Goal: Use online tool/utility: Utilize a website feature to perform a specific function

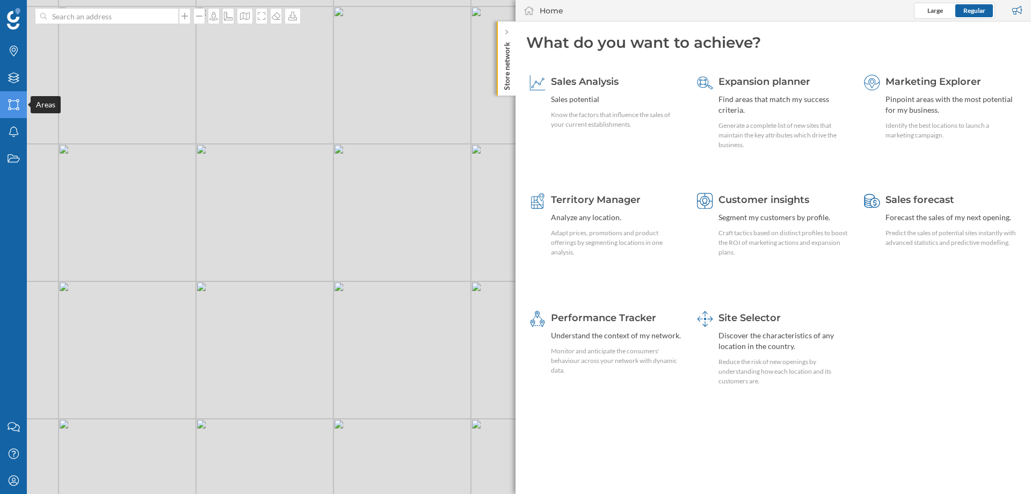
click at [9, 105] on icon at bounding box center [13, 104] width 11 height 11
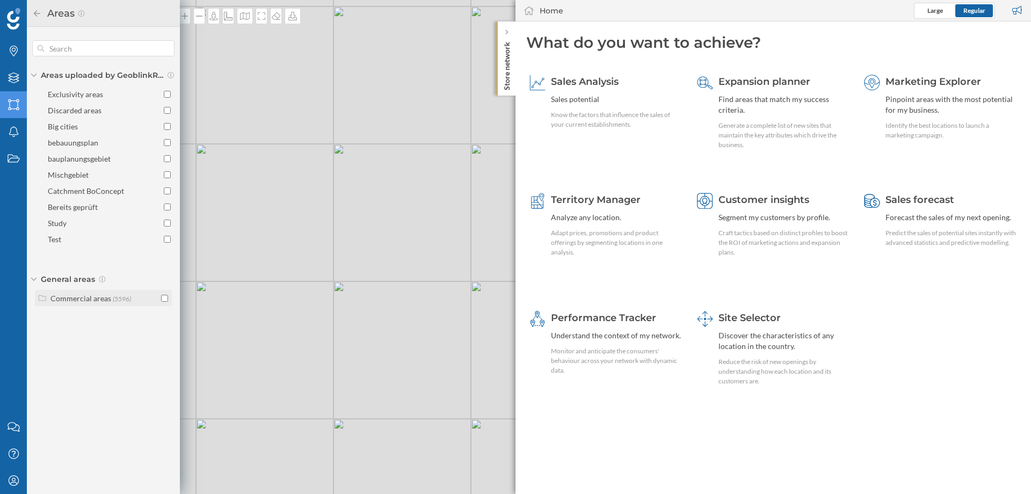
click at [81, 296] on div "Commercial areas" at bounding box center [80, 298] width 61 height 9
click at [164, 300] on input "checkbox" at bounding box center [164, 298] width 7 height 7
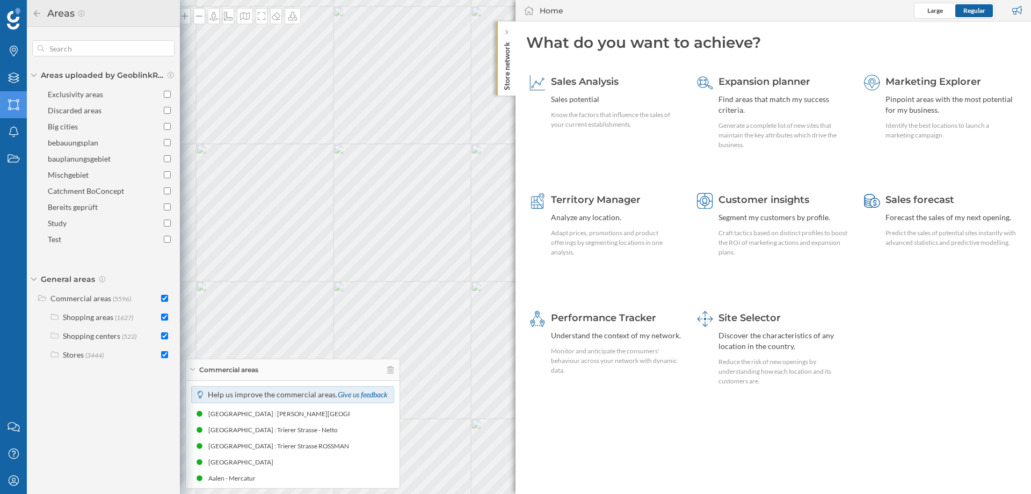
click at [510, 41] on p "Store network" at bounding box center [507, 64] width 11 height 53
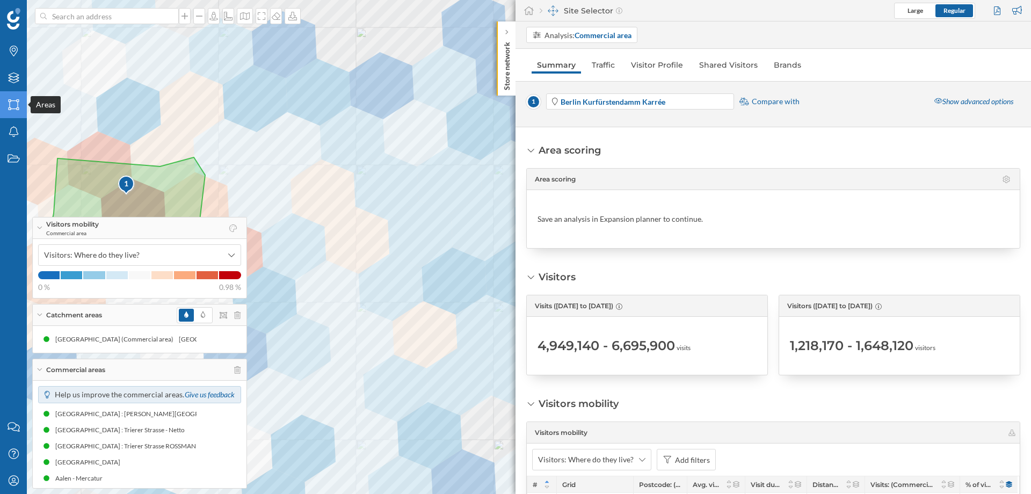
click at [8, 102] on icon "Areas" at bounding box center [13, 104] width 13 height 11
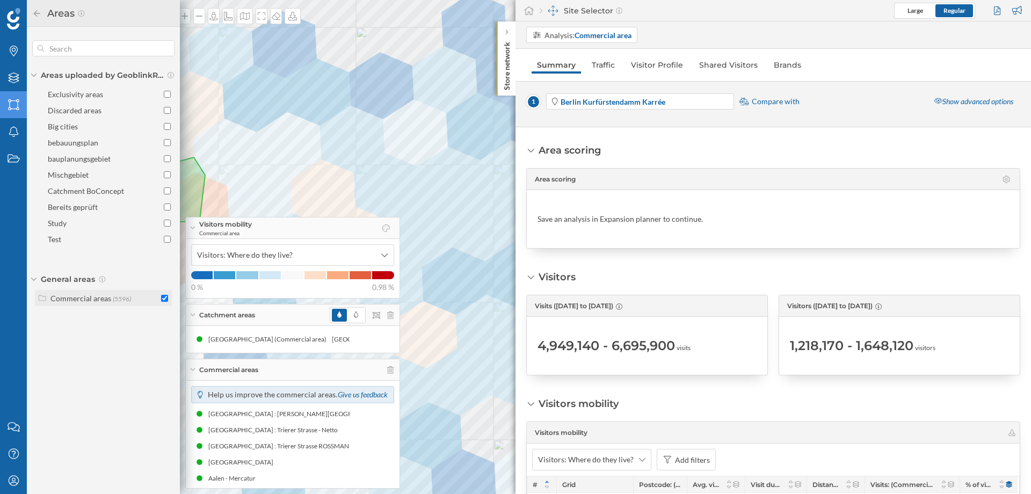
click at [47, 301] on div "Commercial areas (5596)" at bounding box center [97, 298] width 118 height 11
click at [54, 320] on icon at bounding box center [55, 317] width 8 height 6
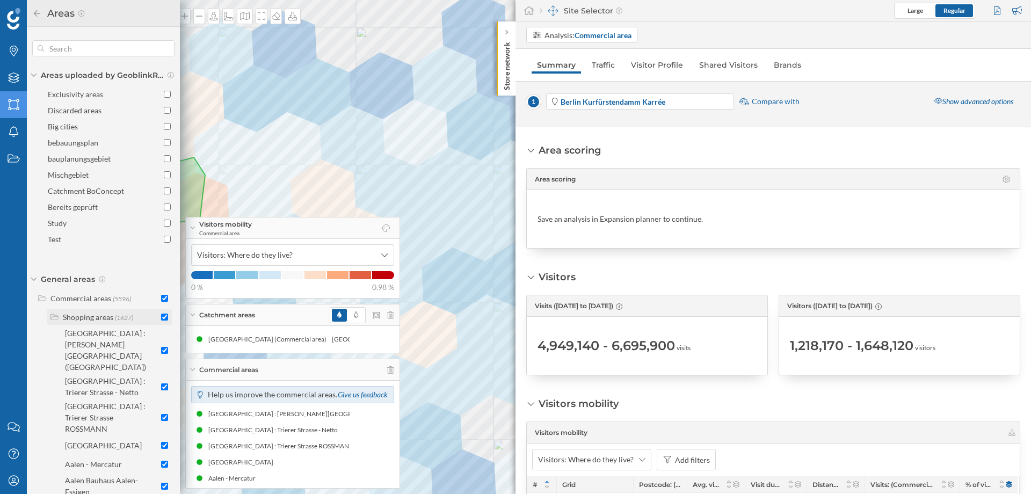
click at [54, 320] on icon at bounding box center [54, 317] width 9 height 6
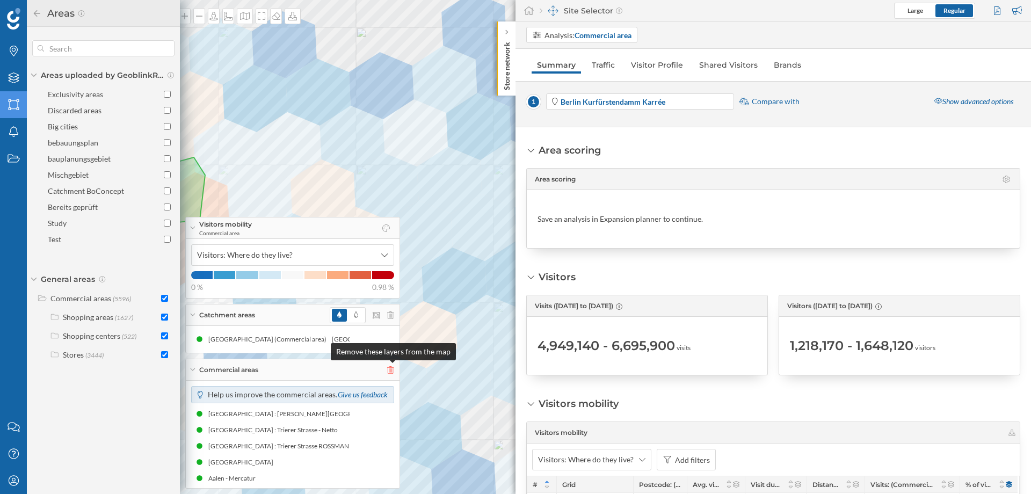
click at [393, 372] on icon at bounding box center [390, 370] width 6 height 8
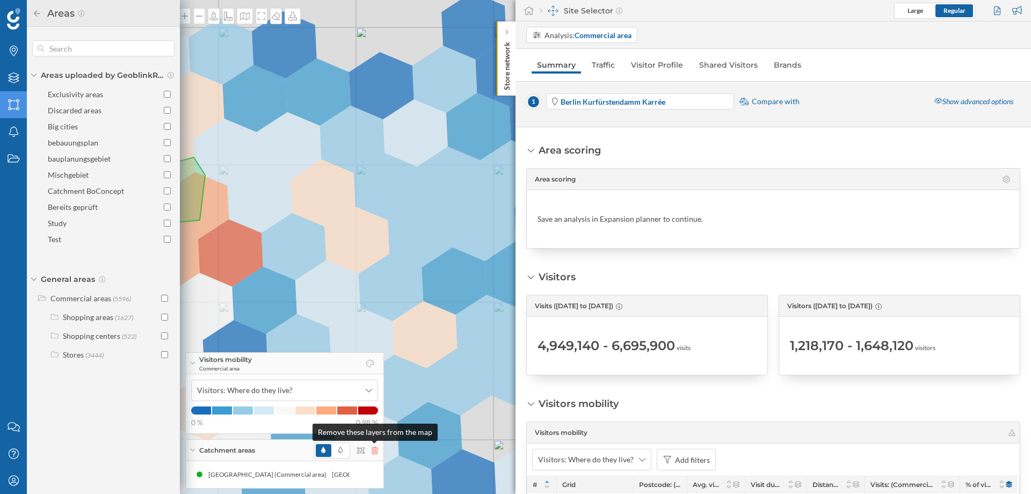
click at [373, 453] on icon at bounding box center [375, 451] width 6 height 8
click at [374, 451] on icon at bounding box center [375, 451] width 6 height 8
click at [277, 16] on icon at bounding box center [276, 16] width 11 height 9
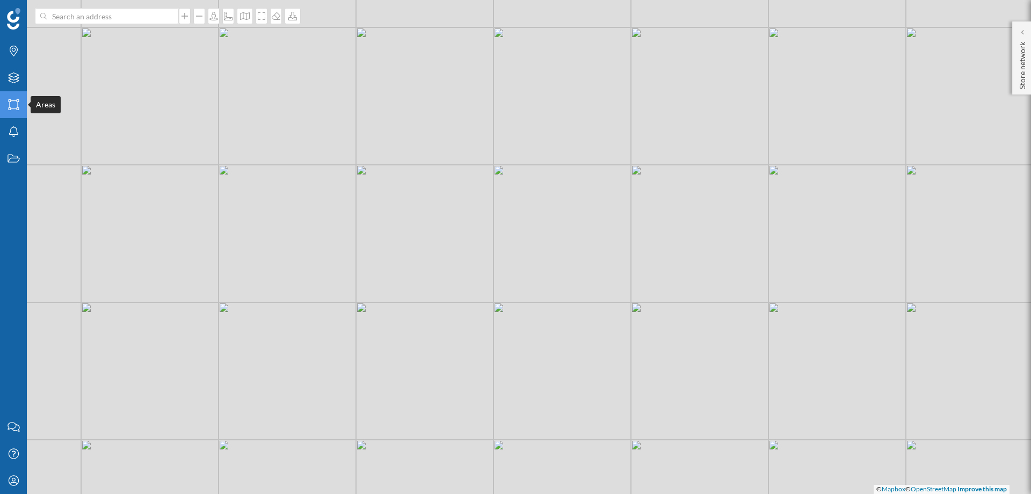
click at [16, 102] on icon "Areas" at bounding box center [13, 104] width 13 height 11
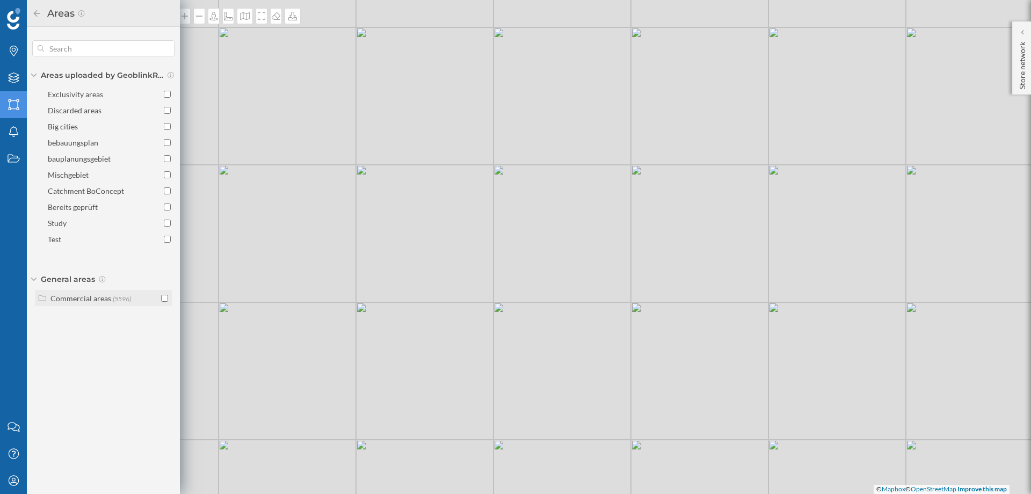
click at [42, 300] on icon at bounding box center [43, 298] width 10 height 8
click at [163, 318] on input "checkbox" at bounding box center [164, 317] width 7 height 7
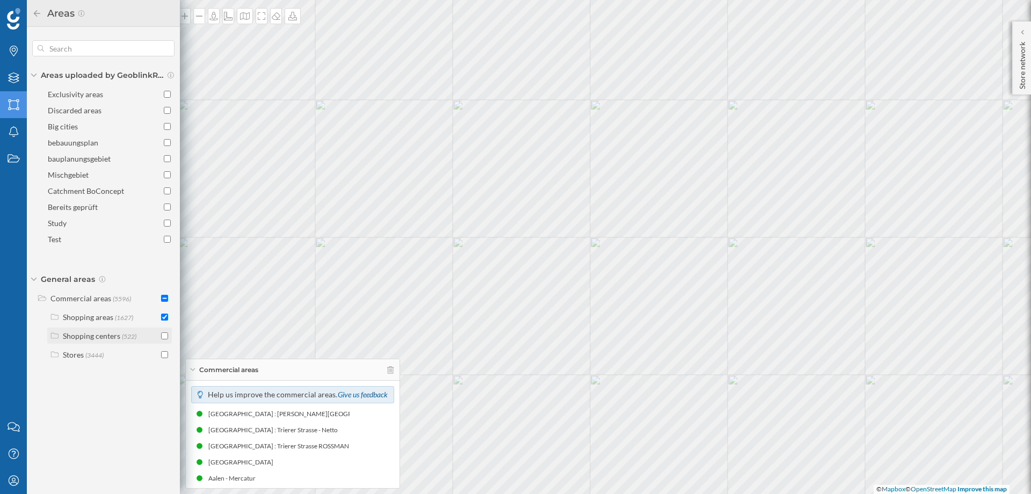
click at [164, 337] on input "checkbox" at bounding box center [164, 335] width 7 height 7
click at [1025, 35] on div at bounding box center [1022, 32] width 11 height 11
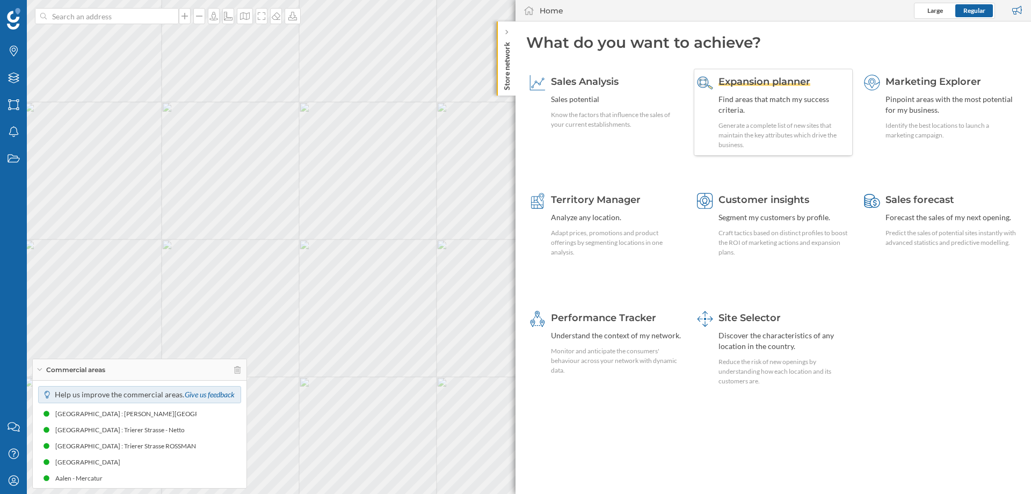
click at [751, 85] on span "Expansion planner" at bounding box center [765, 82] width 92 height 12
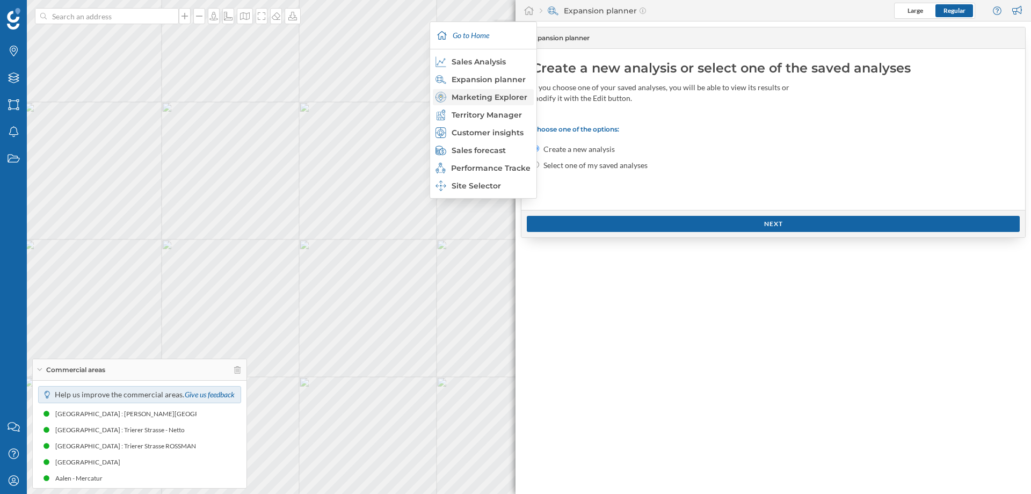
click at [498, 95] on div "Marketing Explorer" at bounding box center [483, 97] width 95 height 11
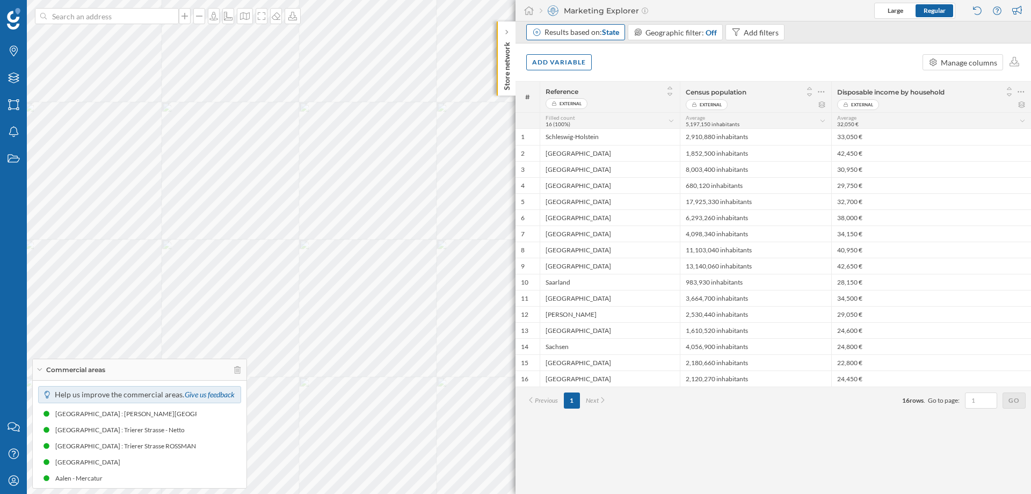
click at [597, 35] on div "Results based on: State" at bounding box center [582, 32] width 75 height 11
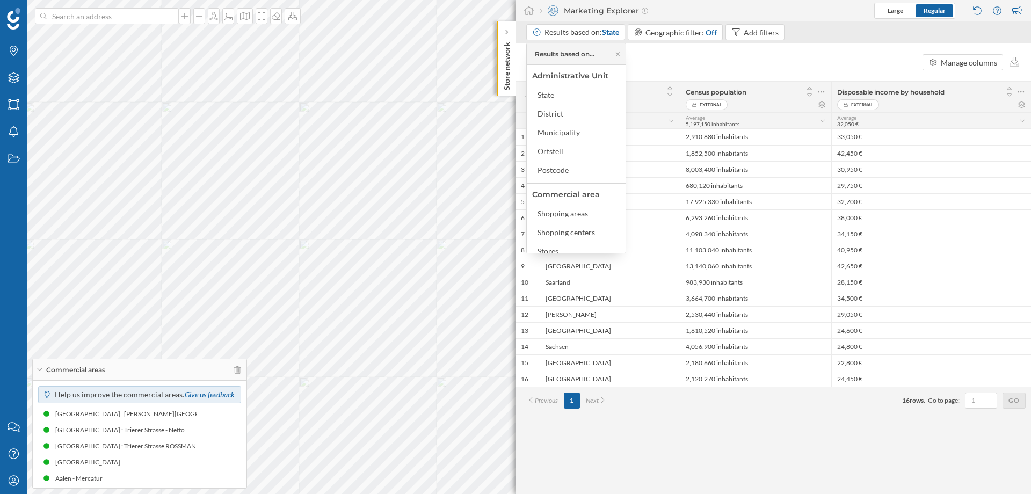
scroll to position [52, 0]
click at [557, 162] on div "Shopping areas" at bounding box center [563, 161] width 50 height 9
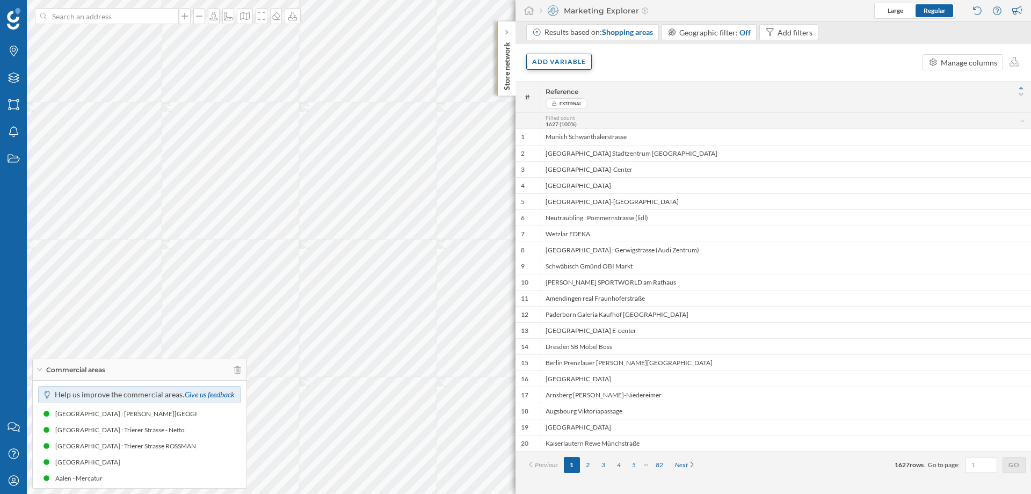
click at [559, 63] on div "Add variable" at bounding box center [559, 62] width 66 height 16
click at [574, 112] on div "External variables" at bounding box center [594, 106] width 128 height 16
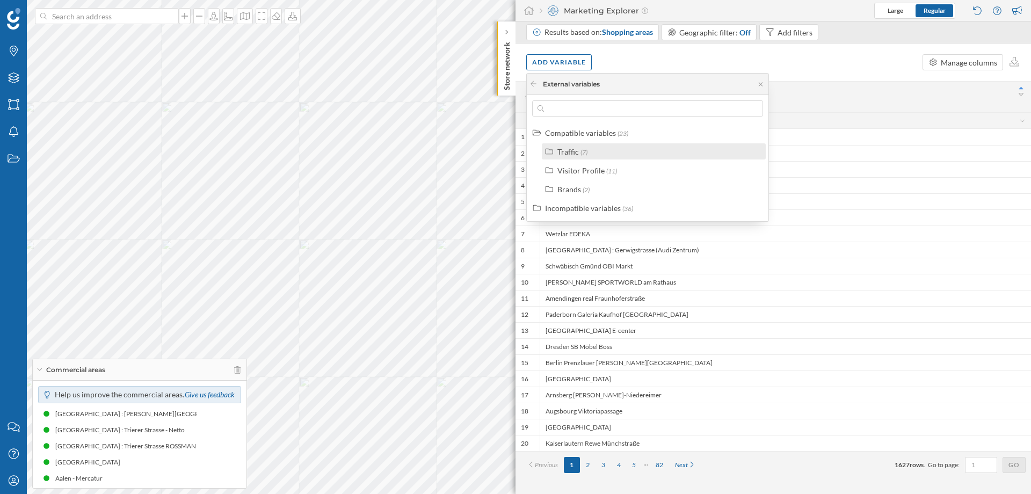
click at [578, 151] on div "Traffic" at bounding box center [567, 151] width 21 height 9
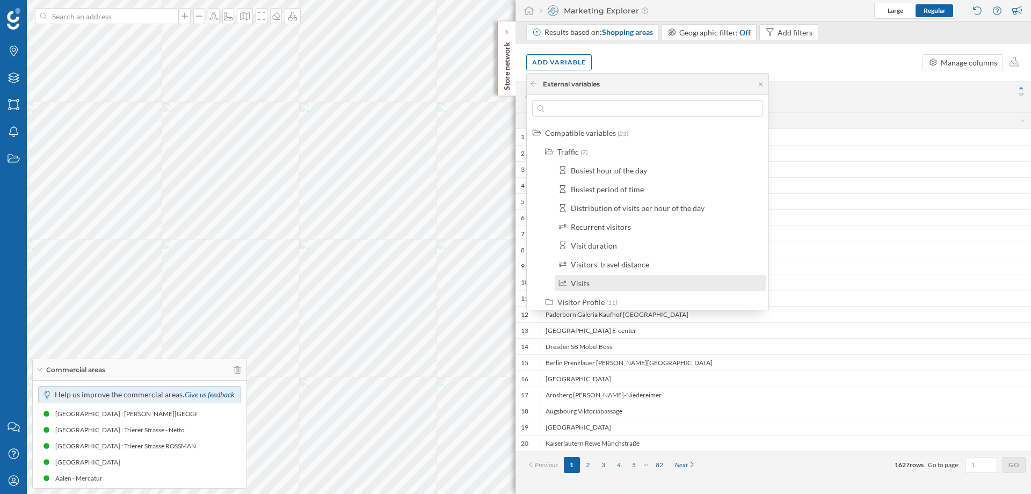
click at [585, 288] on label "Visits" at bounding box center [580, 283] width 19 height 11
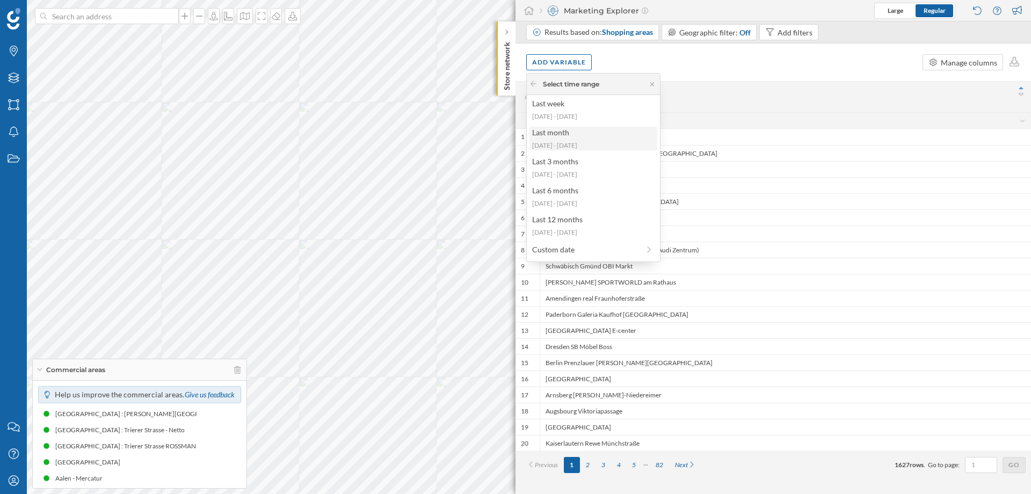
click at [560, 129] on div "Last month" at bounding box center [592, 132] width 121 height 11
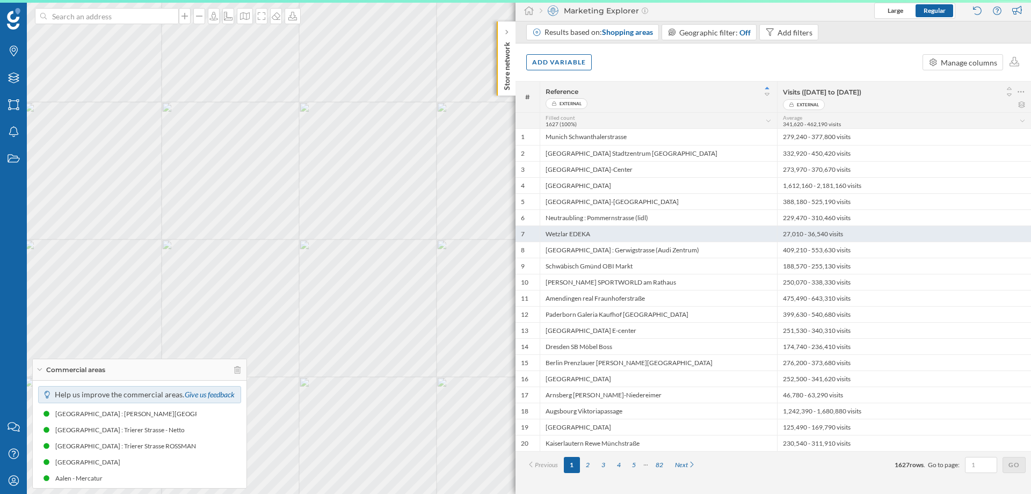
scroll to position [0, 0]
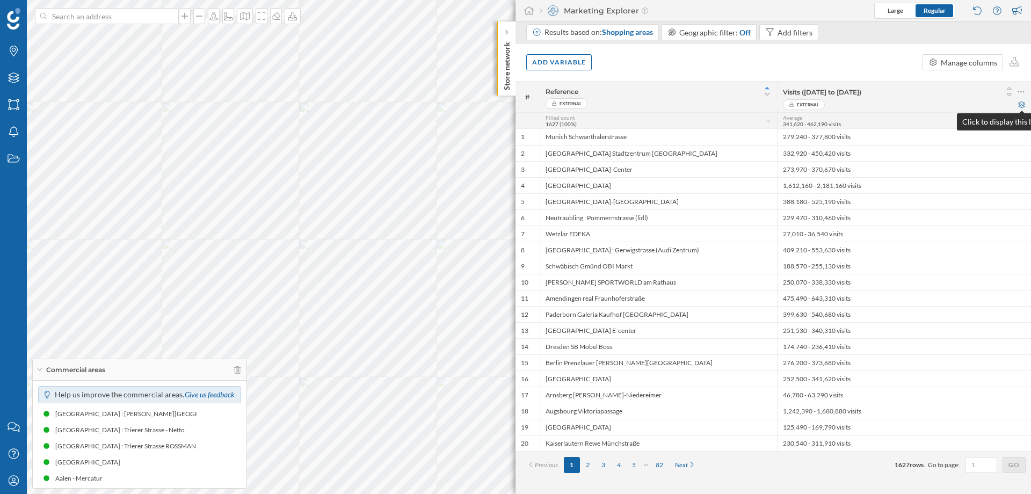
click at [1021, 102] on icon at bounding box center [1022, 104] width 6 height 6
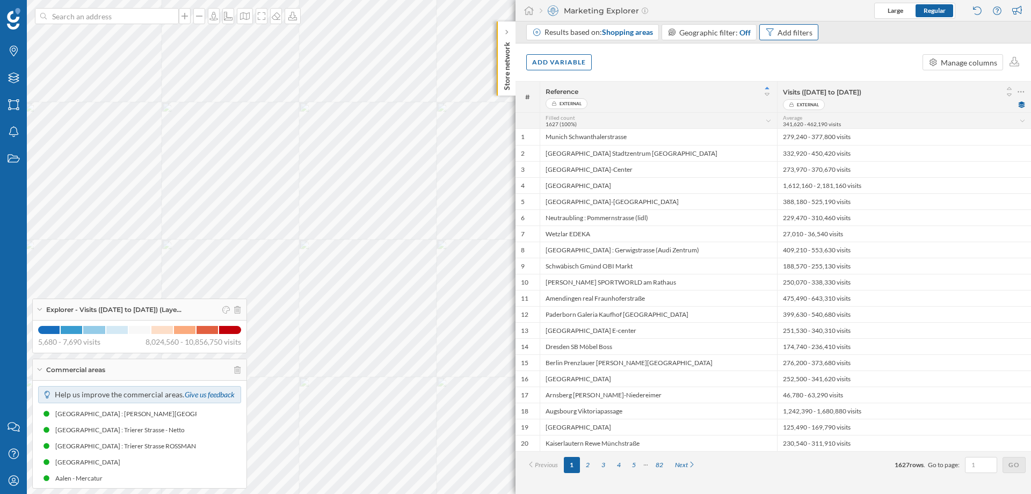
click at [791, 34] on div "Add filters" at bounding box center [795, 32] width 35 height 11
click at [599, 35] on div "Results based on: Shopping areas" at bounding box center [599, 32] width 108 height 11
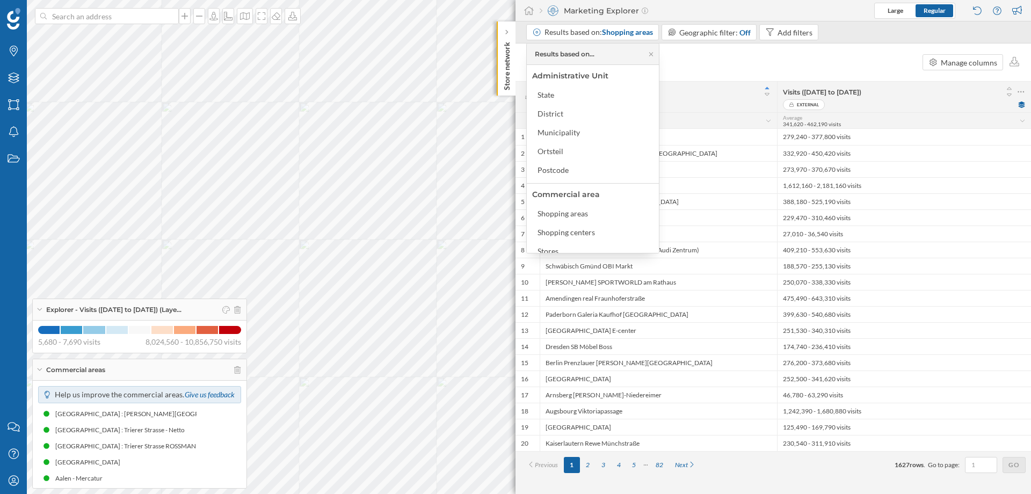
click at [738, 55] on div "Add variable Manage columns" at bounding box center [774, 62] width 516 height 38
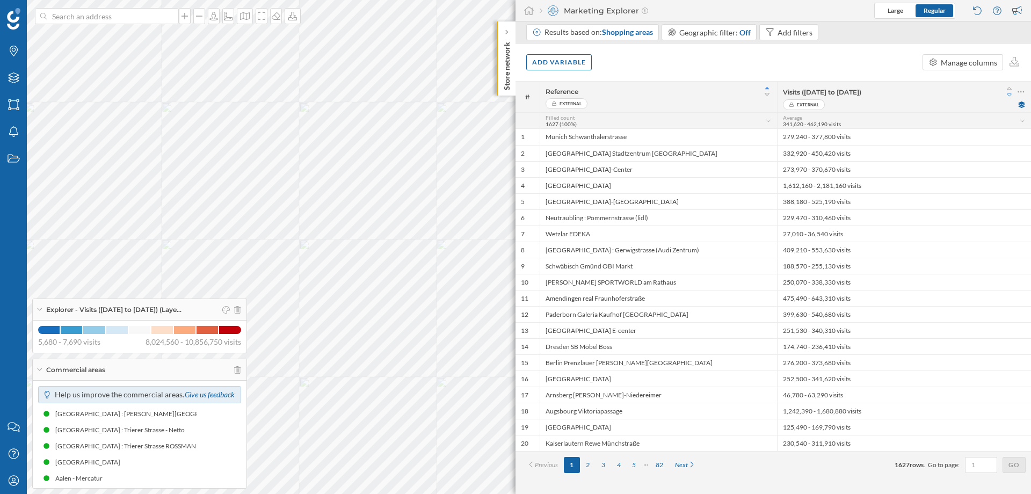
click at [1011, 96] on icon at bounding box center [1010, 95] width 10 height 8
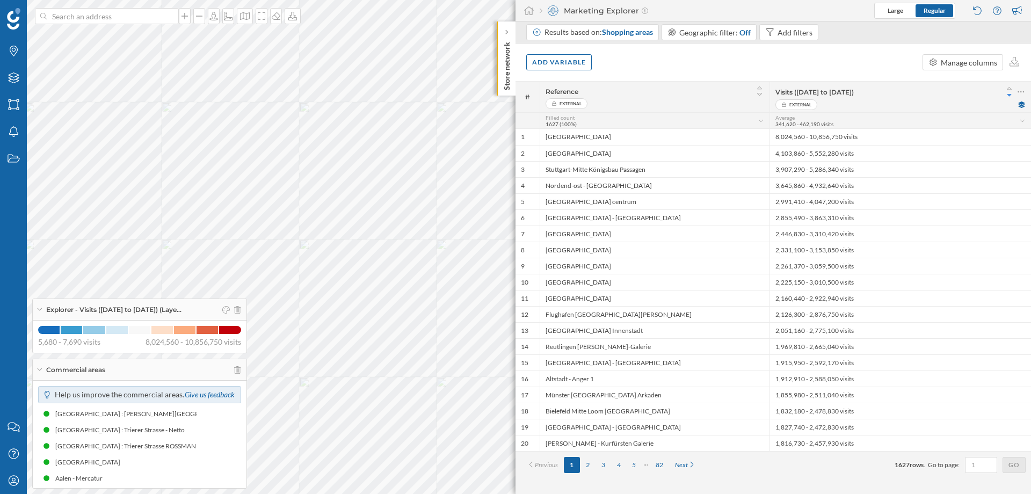
click at [506, 82] on p "Store network" at bounding box center [507, 64] width 11 height 53
